Goal: Navigation & Orientation: Go to known website

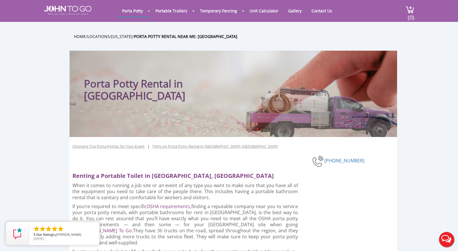
click at [60, 7] on div at bounding box center [229, 125] width 458 height 251
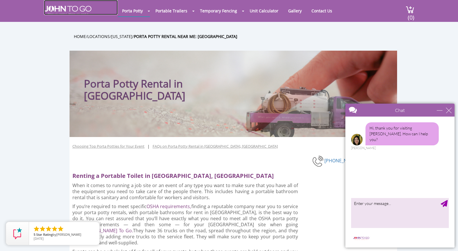
click at [74, 7] on img at bounding box center [67, 10] width 47 height 9
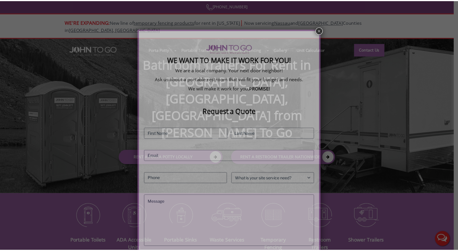
scroll to position [24, 0]
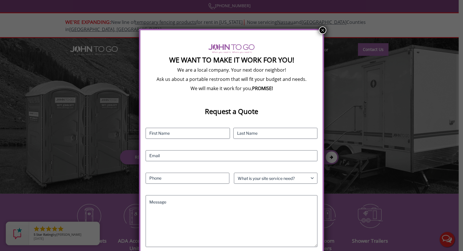
click at [321, 30] on button "×" at bounding box center [322, 29] width 7 height 7
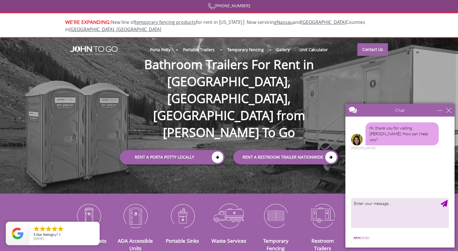
click at [448, 109] on div "close" at bounding box center [449, 110] width 6 height 6
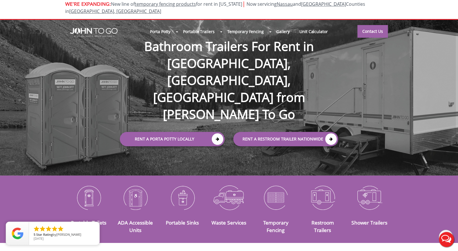
scroll to position [0, 0]
